Goal: Find specific page/section: Find specific page/section

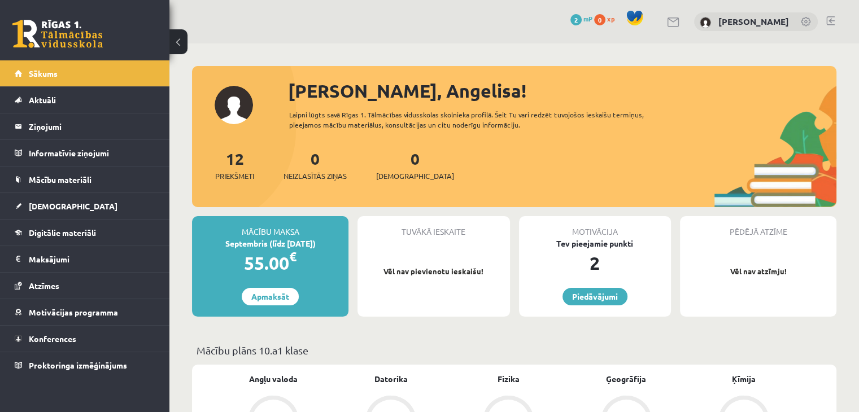
drag, startPoint x: 0, startPoint y: 0, endPoint x: 68, endPoint y: 25, distance: 72.2
click at [68, 25] on link at bounding box center [57, 34] width 90 height 28
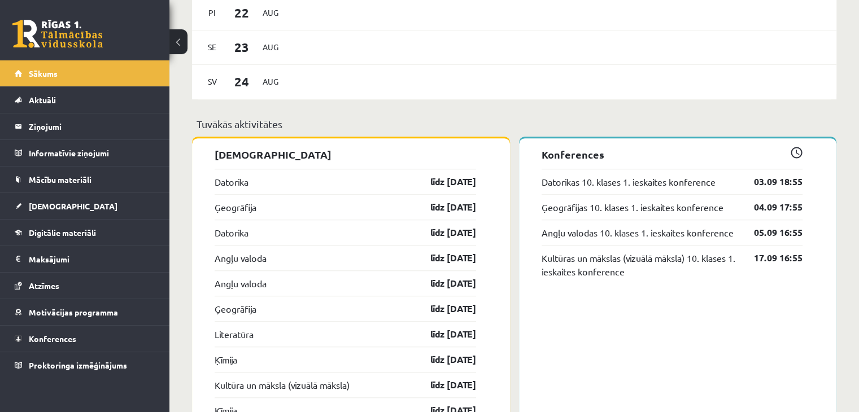
scroll to position [1074, 0]
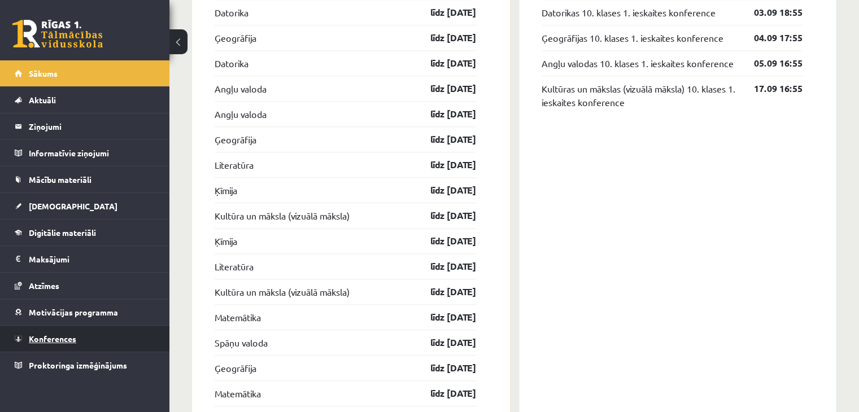
click at [46, 337] on span "Konferences" at bounding box center [52, 339] width 47 height 10
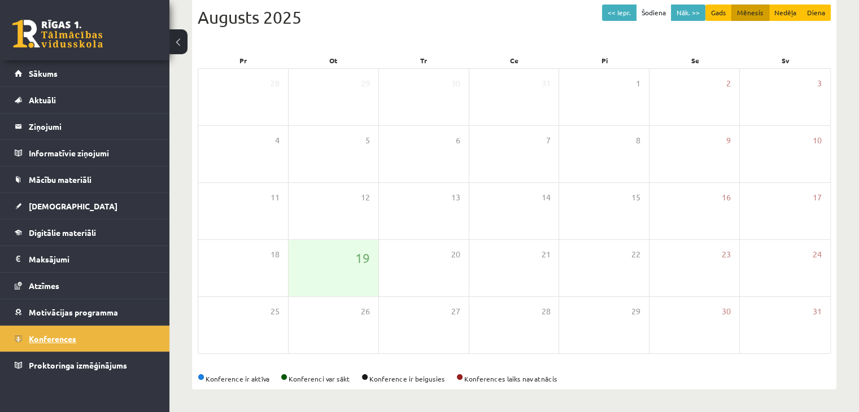
scroll to position [127, 0]
click at [686, 12] on button "Nāk. >>" at bounding box center [688, 13] width 34 height 16
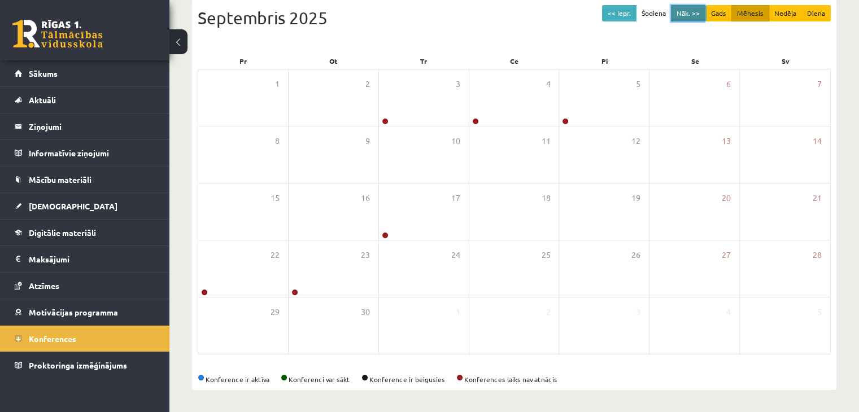
click at [686, 12] on button "Nāk. >>" at bounding box center [688, 13] width 34 height 16
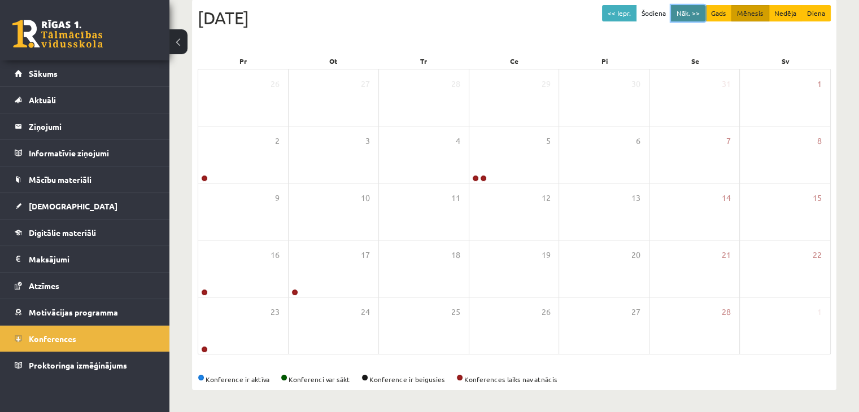
click at [684, 12] on button "Nāk. >>" at bounding box center [688, 13] width 34 height 16
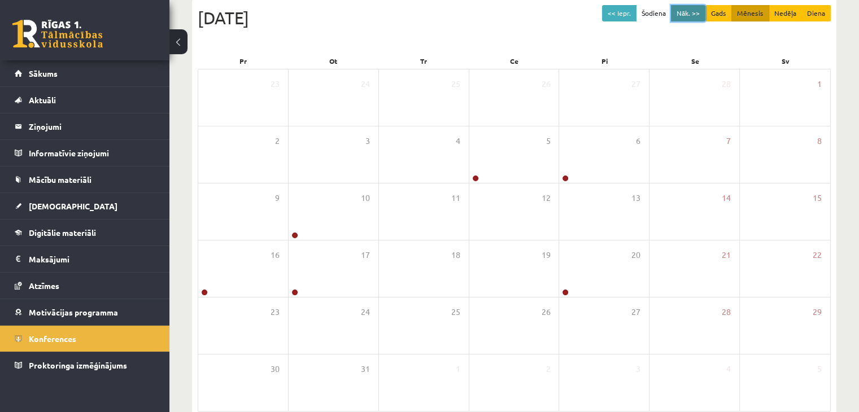
click at [684, 12] on button "Nāk. >>" at bounding box center [688, 13] width 34 height 16
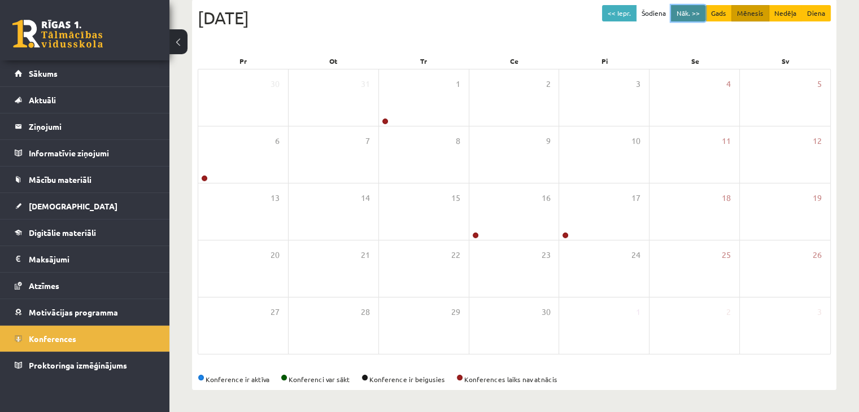
click at [684, 12] on button "Nāk. >>" at bounding box center [688, 13] width 34 height 16
click at [623, 15] on button "<< Iepr." at bounding box center [619, 13] width 34 height 16
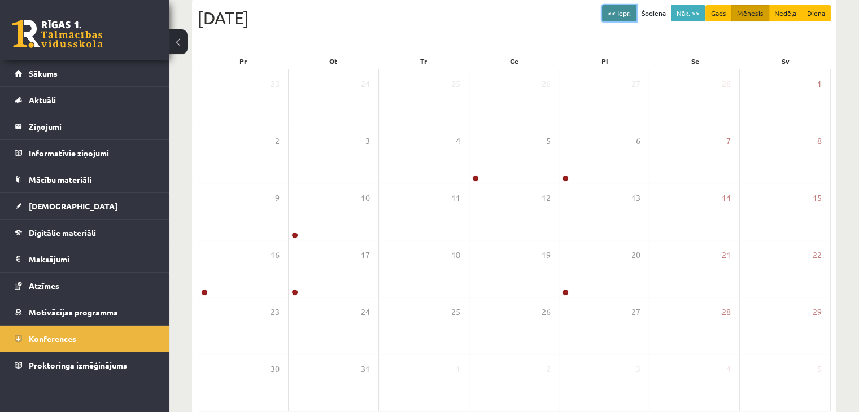
click at [623, 15] on button "<< Iepr." at bounding box center [619, 13] width 34 height 16
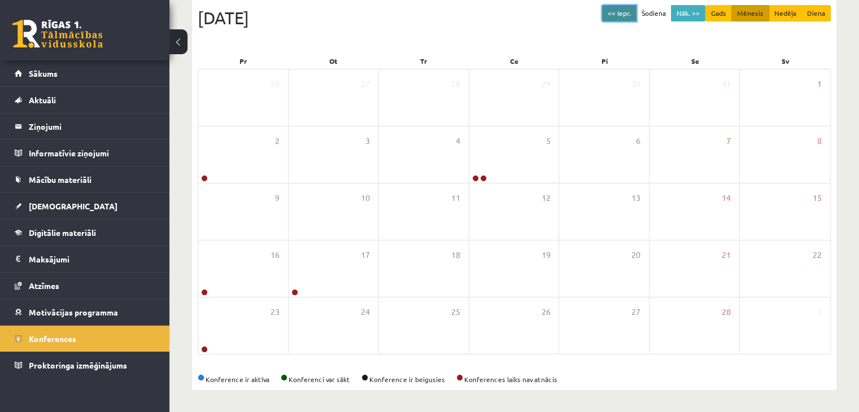
click at [623, 15] on button "<< Iepr." at bounding box center [619, 13] width 34 height 16
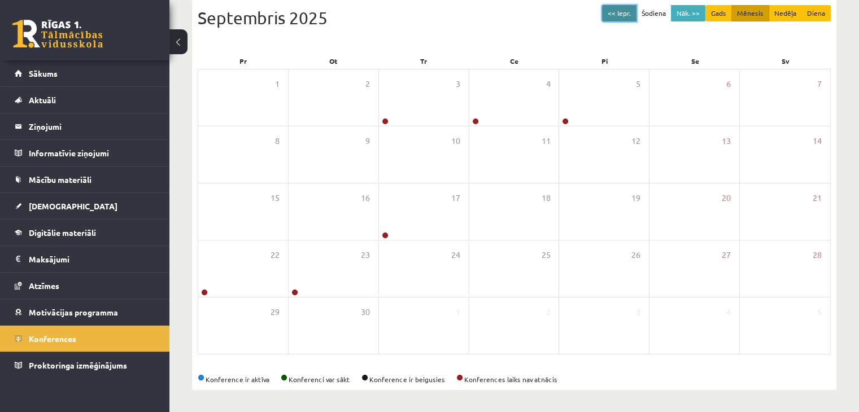
click at [623, 15] on button "<< Iepr." at bounding box center [619, 13] width 34 height 16
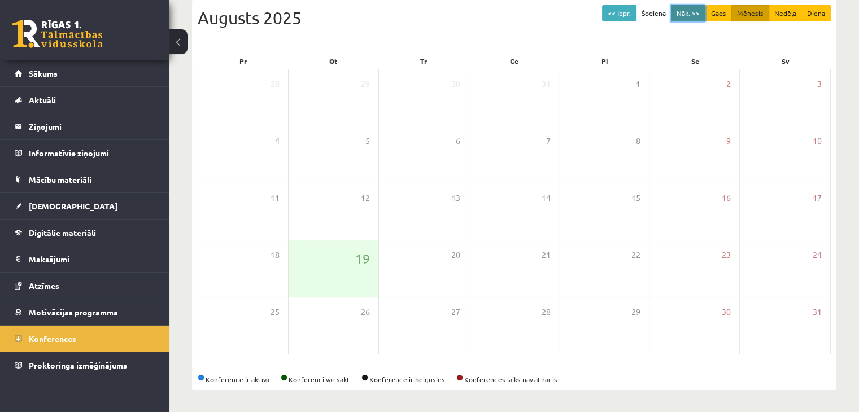
click at [696, 13] on button "Nāk. >>" at bounding box center [688, 13] width 34 height 16
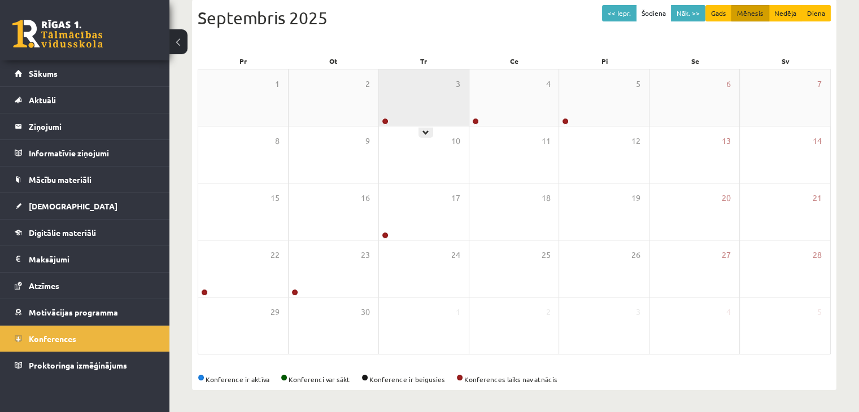
click at [437, 101] on div "3" at bounding box center [424, 97] width 90 height 57
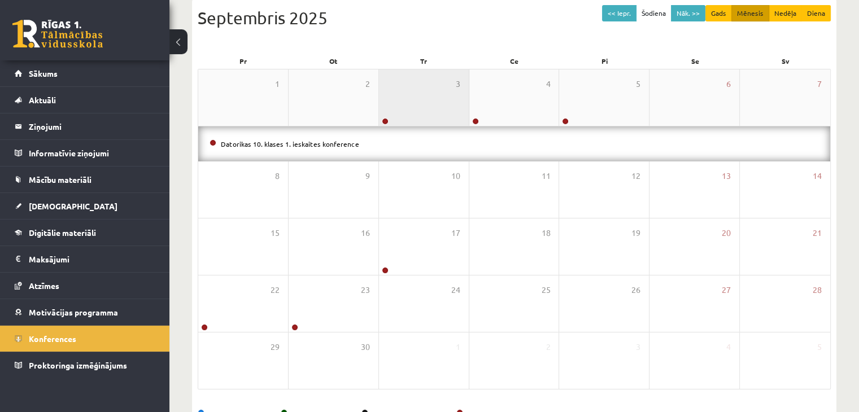
click at [437, 100] on div "3" at bounding box center [424, 97] width 90 height 57
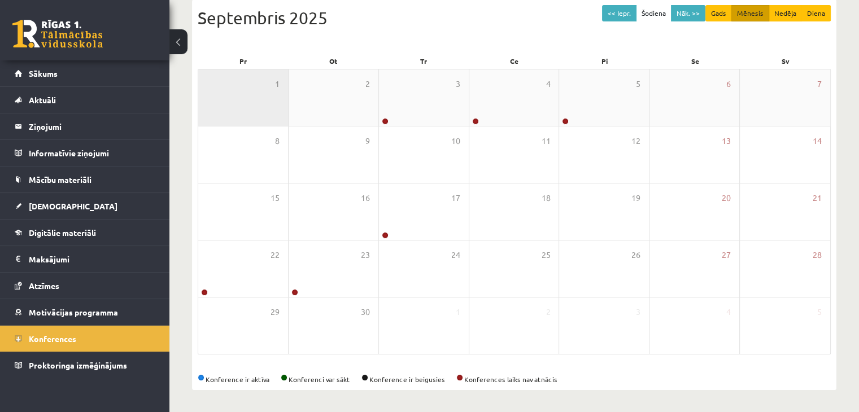
click at [225, 82] on div "1" at bounding box center [243, 97] width 90 height 57
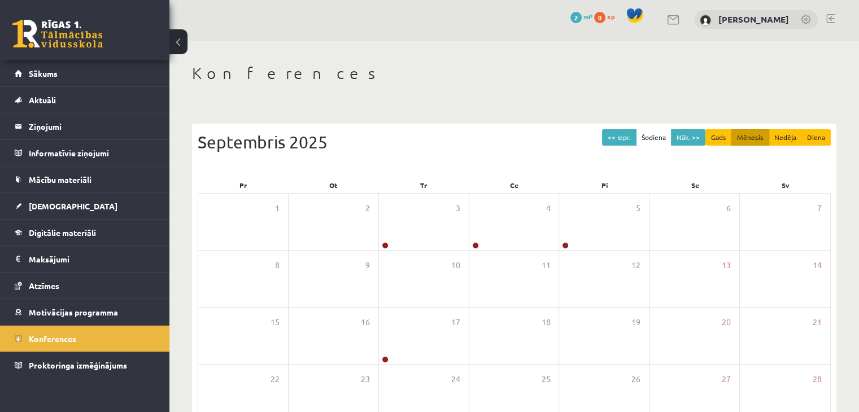
scroll to position [0, 0]
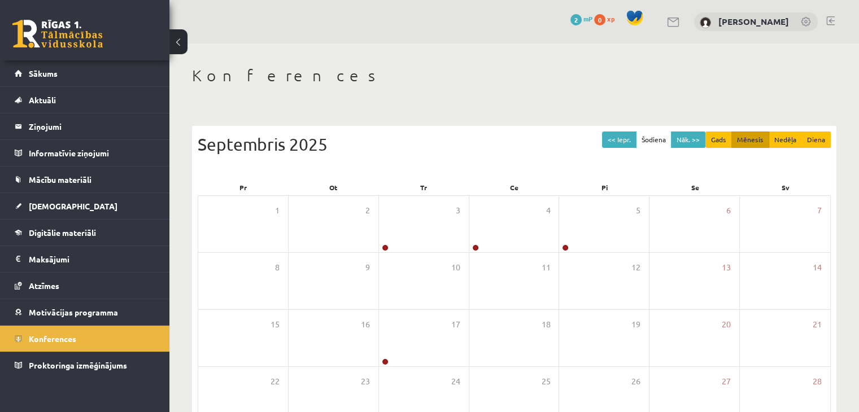
click at [40, 23] on link at bounding box center [57, 34] width 90 height 28
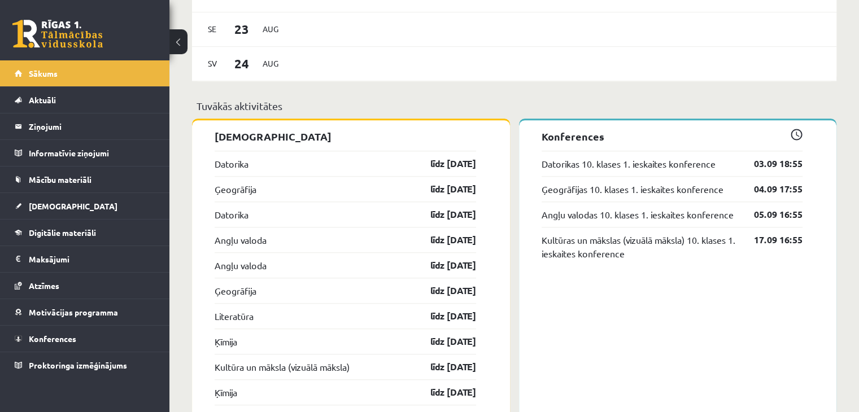
scroll to position [961, 0]
